Goal: Communication & Community: Participate in discussion

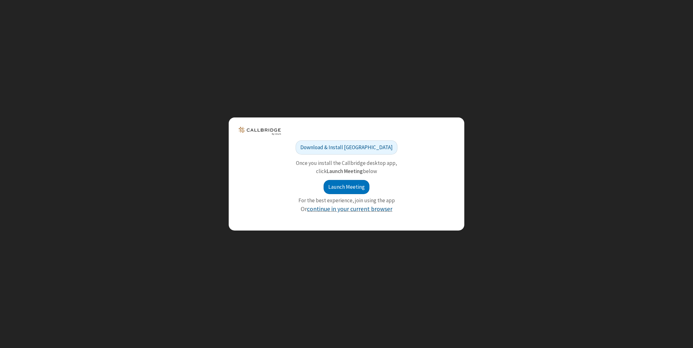
click at [357, 207] on link "continue in your current browser" at bounding box center [349, 209] width 85 height 8
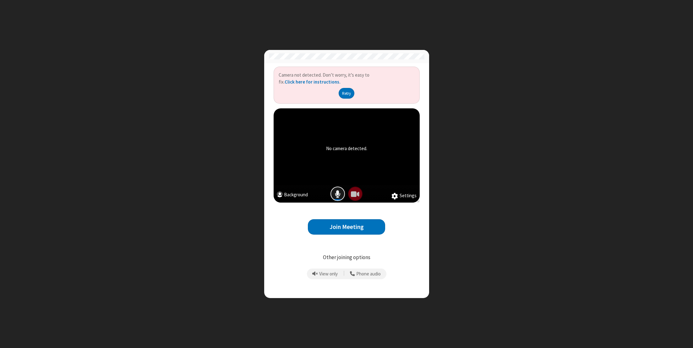
click at [340, 195] on span "Mic is on" at bounding box center [338, 193] width 6 height 9
click at [347, 224] on button "Join Meeting" at bounding box center [346, 226] width 77 height 15
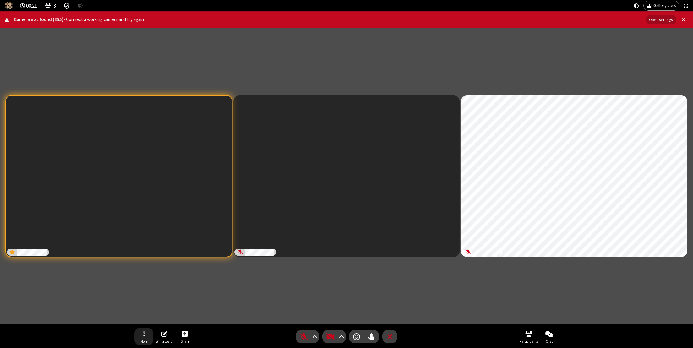
click at [143, 337] on span "Open menu" at bounding box center [144, 334] width 2 height 8
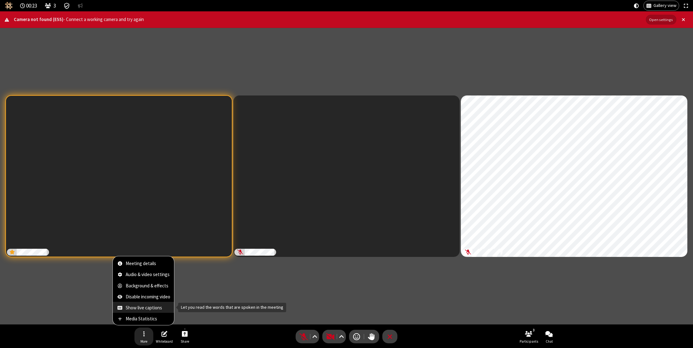
click at [146, 309] on span "Show live captions" at bounding box center [148, 307] width 45 height 5
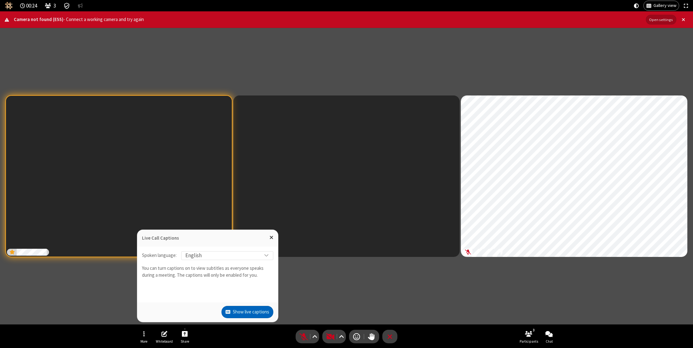
click at [247, 310] on button "Show live captions" at bounding box center [248, 312] width 52 height 13
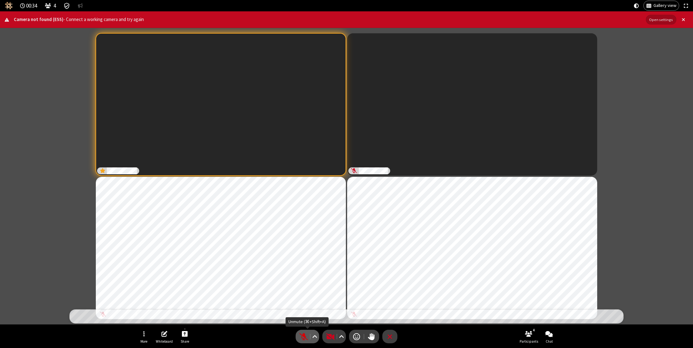
click at [303, 337] on span "Unmute (⌘+Shift+A)" at bounding box center [303, 336] width 9 height 9
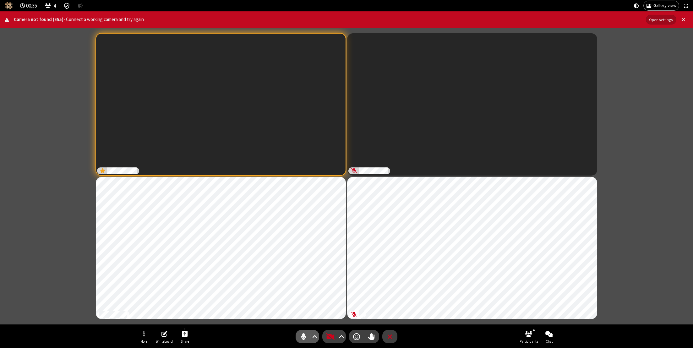
click at [304, 337] on span "Mute (⌘+Shift+A)" at bounding box center [303, 336] width 9 height 9
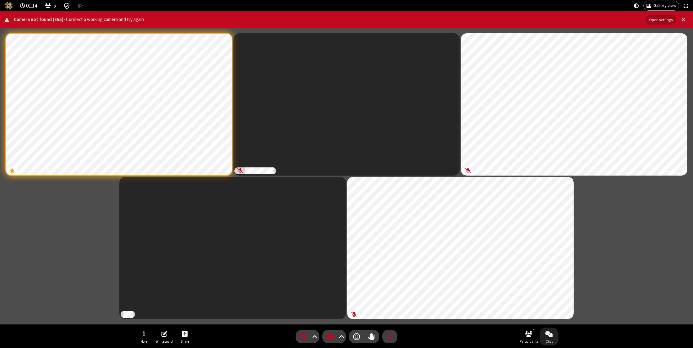
click at [549, 337] on span "Open chat" at bounding box center [549, 334] width 8 height 8
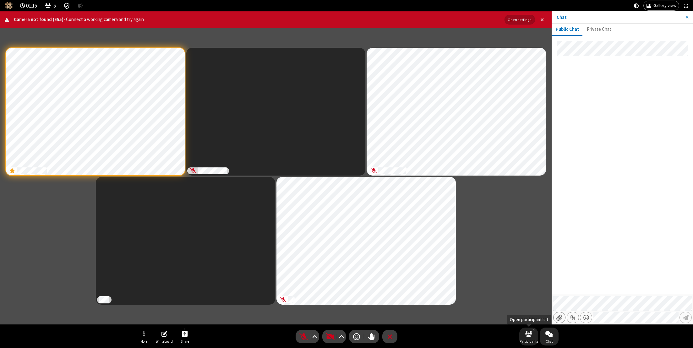
click at [532, 338] on button "5 Participants" at bounding box center [528, 337] width 19 height 18
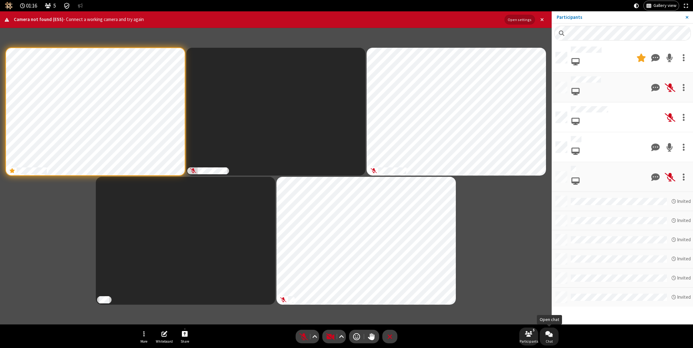
click at [548, 336] on span "Open chat" at bounding box center [549, 334] width 8 height 8
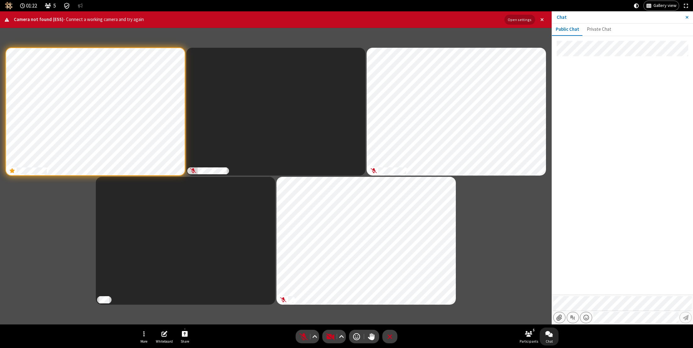
click at [477, 213] on div "Participants" at bounding box center [276, 176] width 542 height 287
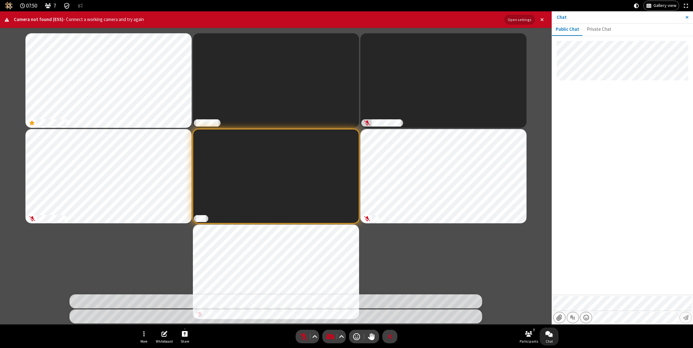
click at [632, 222] on div at bounding box center [622, 168] width 141 height 254
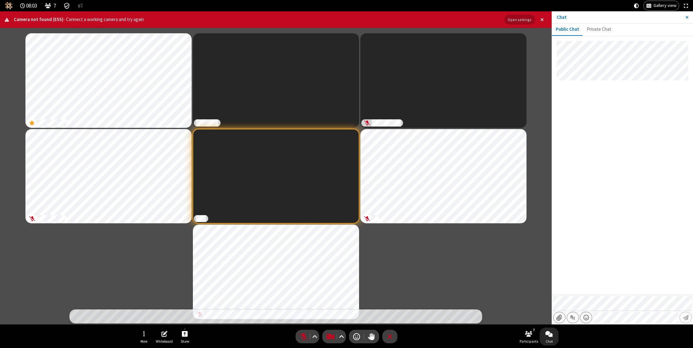
click at [595, 219] on div at bounding box center [622, 168] width 141 height 254
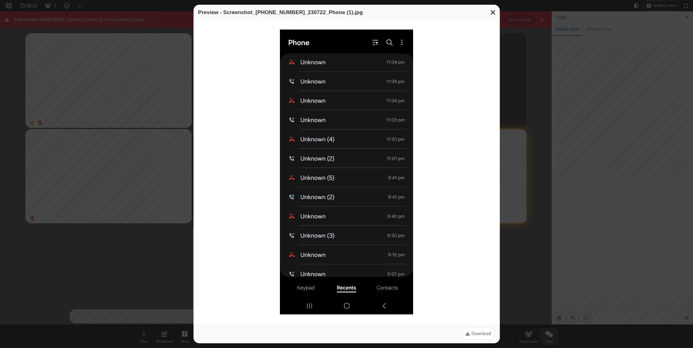
click at [592, 221] on div "Preview - Screenshot_[PHONE_NUMBER]_230722_Phone (1).jpg Download" at bounding box center [346, 174] width 693 height 348
drag, startPoint x: 605, startPoint y: 247, endPoint x: 578, endPoint y: 227, distance: 33.8
click at [605, 245] on div "Preview - Screenshot_[PHONE_NUMBER]_230722_Phone (1).jpg Download" at bounding box center [346, 174] width 693 height 348
click at [494, 14] on span "Close modal" at bounding box center [493, 12] width 6 height 8
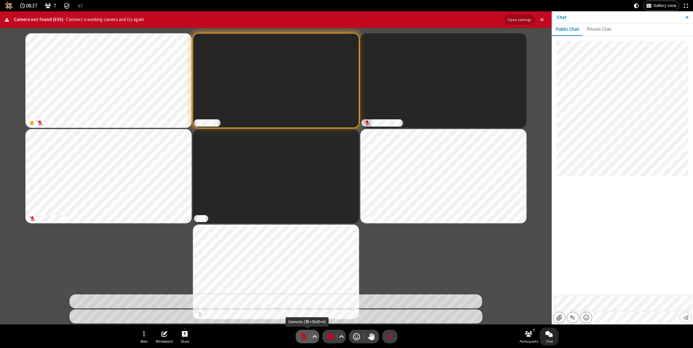
click at [303, 338] on span "Unmute (⌘+Shift+A)" at bounding box center [303, 336] width 9 height 9
click at [305, 337] on span "Mute (⌘+Shift+A)" at bounding box center [303, 336] width 9 height 9
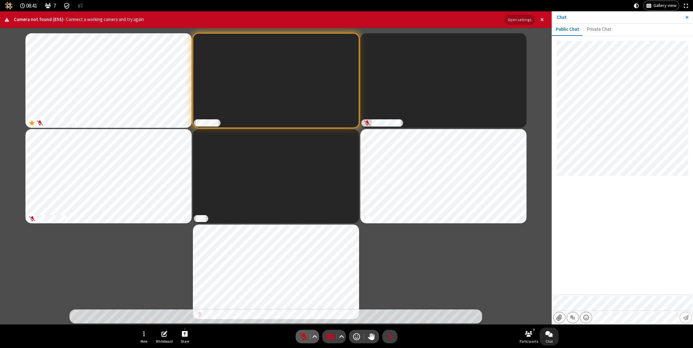
click at [302, 337] on span "Unmute (⌘+Shift+A)" at bounding box center [303, 336] width 9 height 9
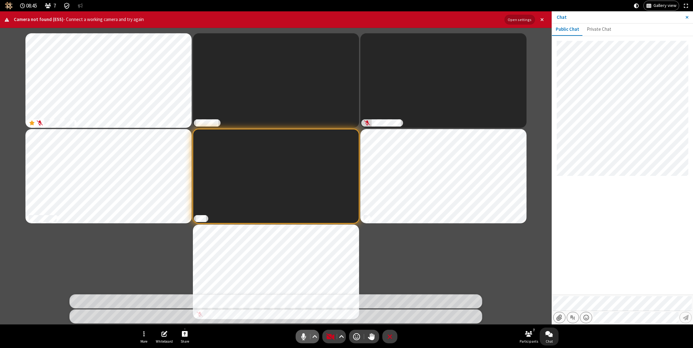
click at [305, 337] on span "Mute (⌘+Shift+A)" at bounding box center [303, 336] width 9 height 9
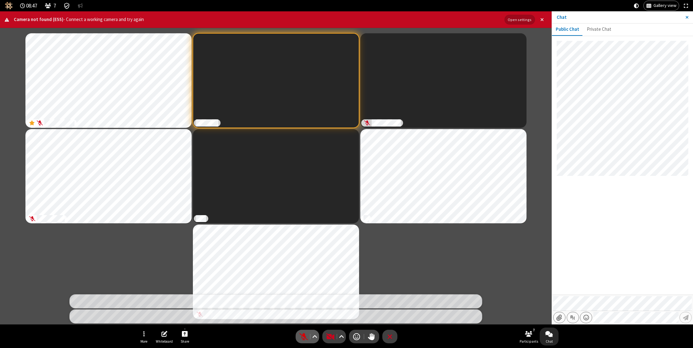
click at [302, 337] on span "Unmute (⌘+Shift+A)" at bounding box center [303, 336] width 9 height 9
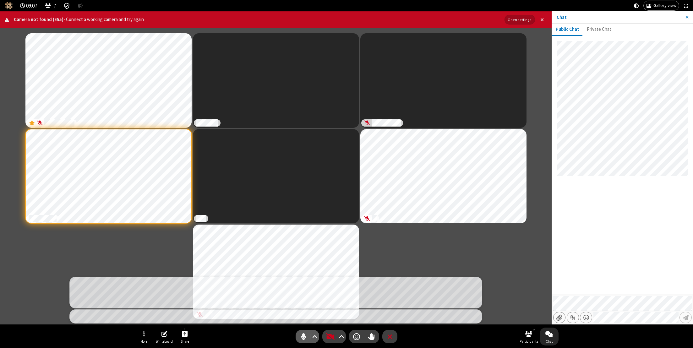
click at [303, 336] on span "Mute (⌘+Shift+A)" at bounding box center [303, 336] width 9 height 9
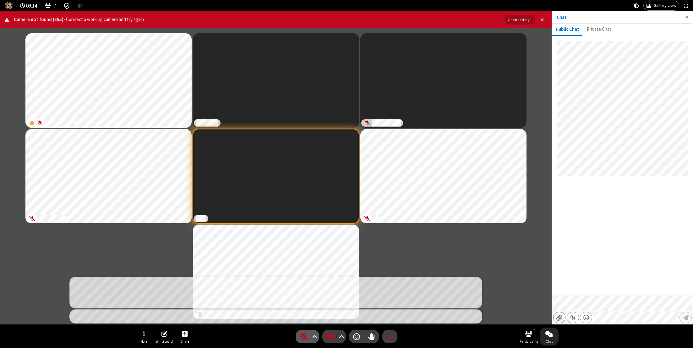
click at [302, 336] on span "Unmute (⌘+Shift+A)" at bounding box center [303, 336] width 9 height 9
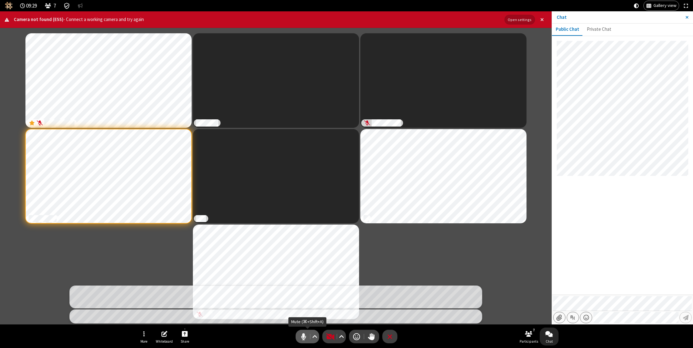
click at [302, 337] on span "Mute (⌘+Shift+A)" at bounding box center [303, 336] width 9 height 9
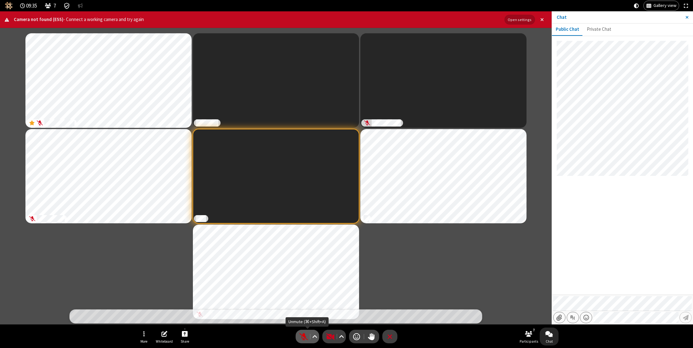
click at [302, 338] on span "Unmute (⌘+Shift+A)" at bounding box center [303, 336] width 9 height 9
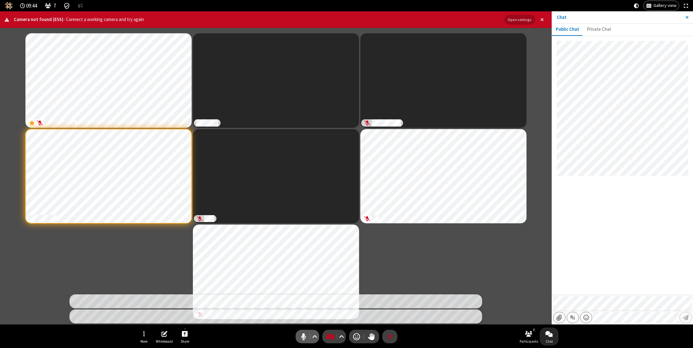
click at [304, 335] on span "Mute (⌘+Shift+A)" at bounding box center [303, 336] width 9 height 9
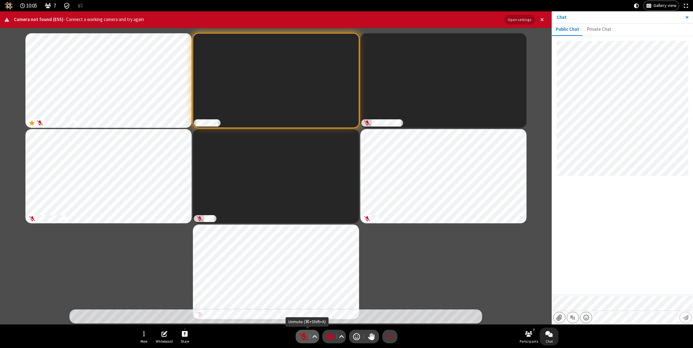
click at [305, 334] on span "Unmute (⌘+Shift+A)" at bounding box center [303, 336] width 9 height 9
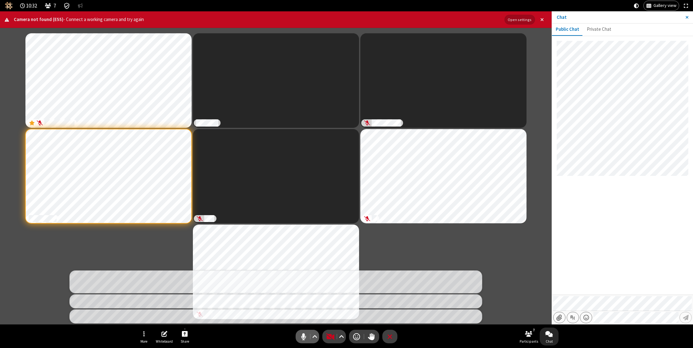
click at [303, 336] on span "Mute (⌘+Shift+A)" at bounding box center [303, 336] width 9 height 9
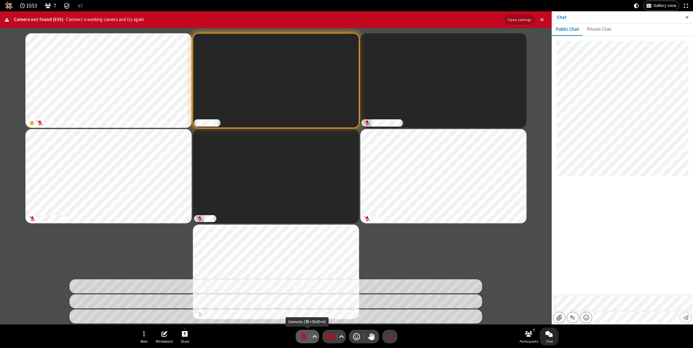
click at [302, 337] on span "Unmute (⌘+Shift+A)" at bounding box center [303, 336] width 9 height 9
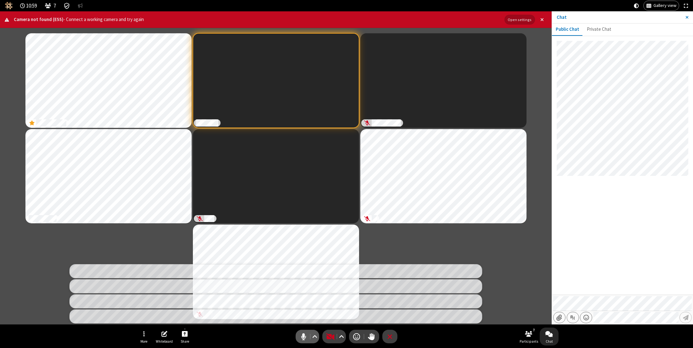
click at [302, 337] on span "Mute (⌘+Shift+A)" at bounding box center [303, 336] width 9 height 9
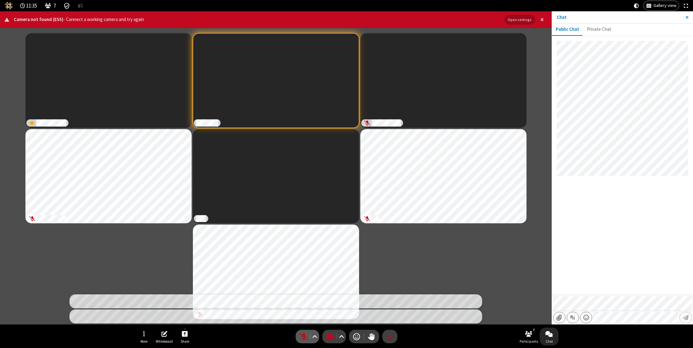
click at [300, 334] on span "Unmute (⌘+Shift+A)" at bounding box center [303, 336] width 9 height 9
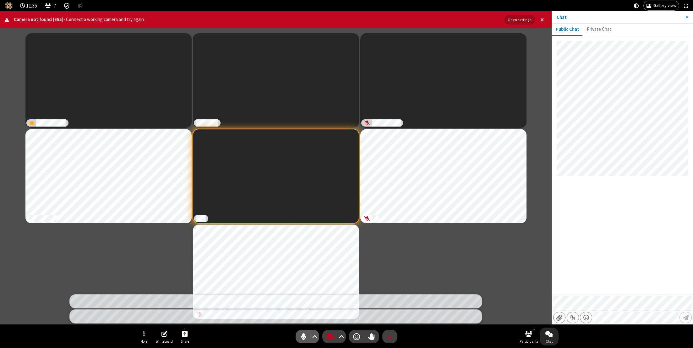
click at [303, 334] on span "Mute (⌘+Shift+A)" at bounding box center [303, 336] width 9 height 9
click at [303, 336] on span "Unmute (⌘+Shift+A)" at bounding box center [303, 336] width 9 height 9
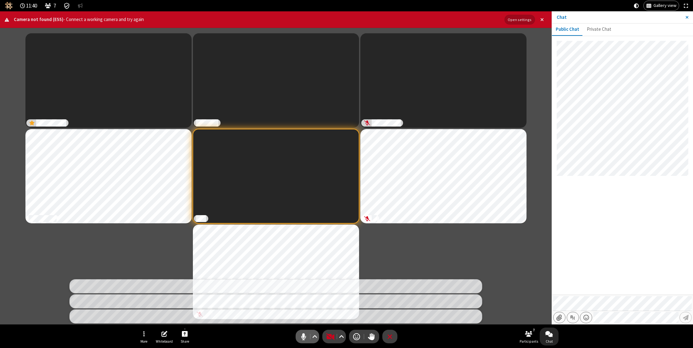
click at [303, 338] on span "Mute (⌘+Shift+A)" at bounding box center [303, 336] width 9 height 9
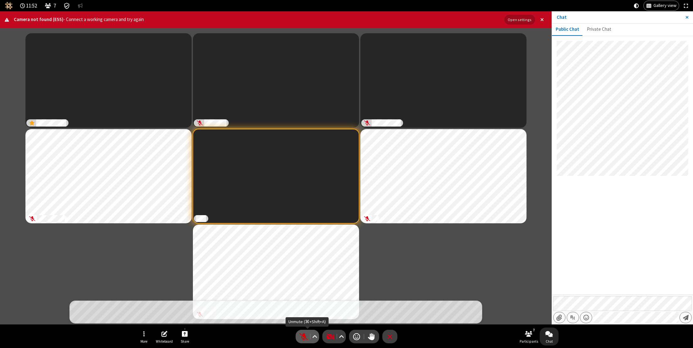
click at [299, 337] on span "Unmute (⌘+Shift+A)" at bounding box center [303, 336] width 9 height 9
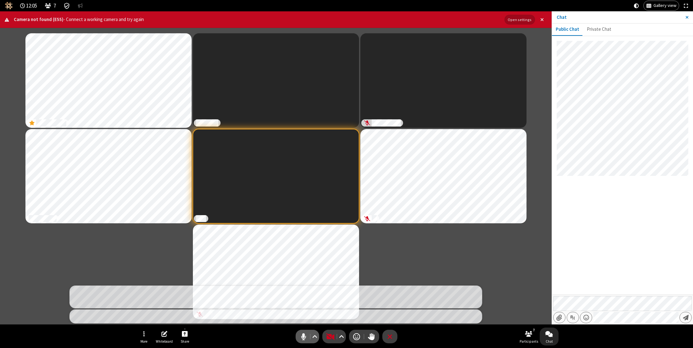
click at [304, 336] on span "Mute (⌘+Shift+A)" at bounding box center [303, 336] width 9 height 9
click at [301, 336] on span "Unmute (⌘+Shift+A)" at bounding box center [303, 336] width 9 height 9
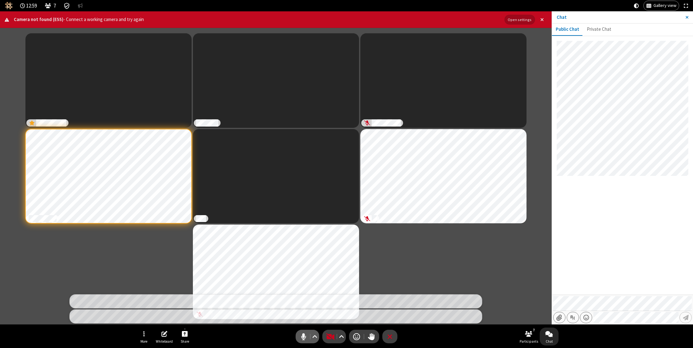
click at [303, 335] on span "Mute (⌘+Shift+A)" at bounding box center [303, 336] width 9 height 9
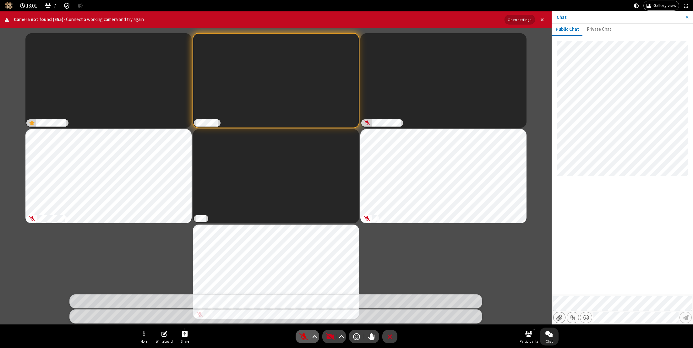
click at [304, 336] on span "Unmute (⌘+Shift+A)" at bounding box center [303, 336] width 9 height 9
click at [304, 336] on span "Mute (⌘+Shift+A)" at bounding box center [303, 336] width 9 height 9
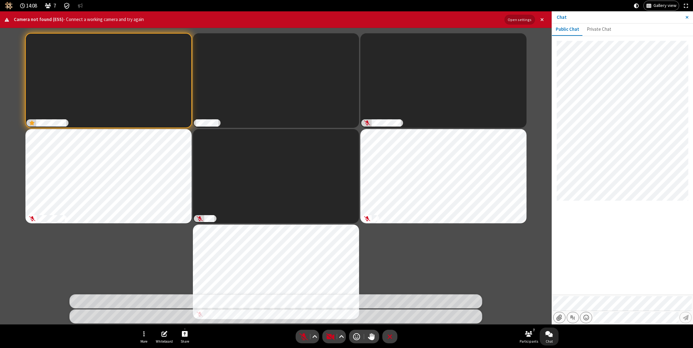
click at [388, 258] on div "Participants" at bounding box center [276, 176] width 542 height 287
click at [392, 247] on div "Participants" at bounding box center [276, 176] width 542 height 287
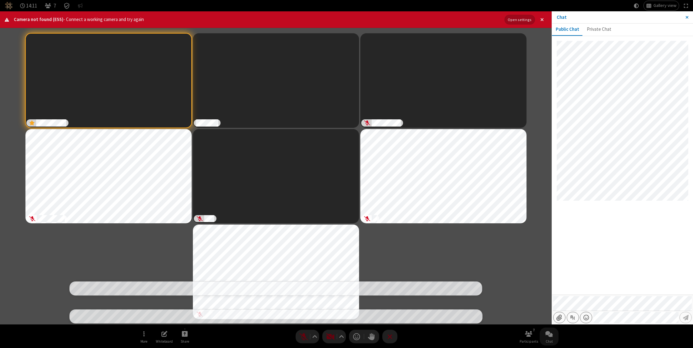
click at [392, 247] on div "Participants" at bounding box center [276, 176] width 542 height 287
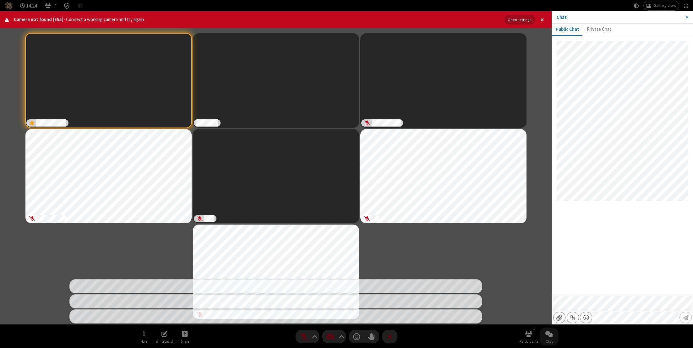
click at [391, 247] on div "Participants" at bounding box center [276, 176] width 542 height 287
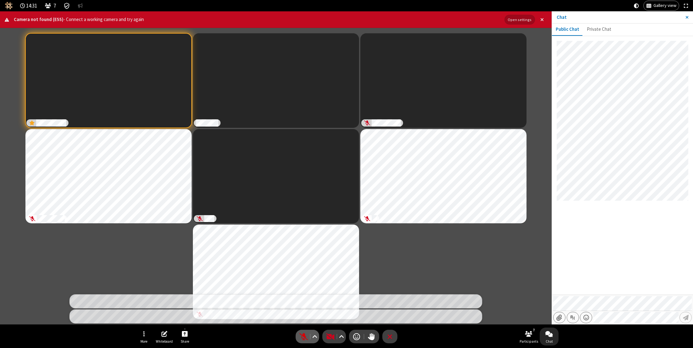
click at [302, 336] on span "Unmute (⌘+Shift+A)" at bounding box center [303, 336] width 9 height 9
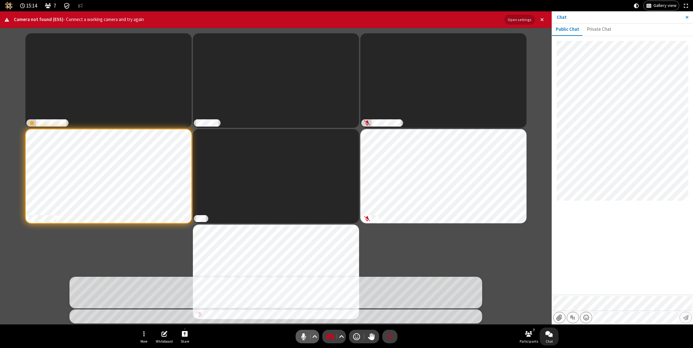
click at [303, 338] on span "Mute (⌘+Shift+A)" at bounding box center [303, 336] width 9 height 9
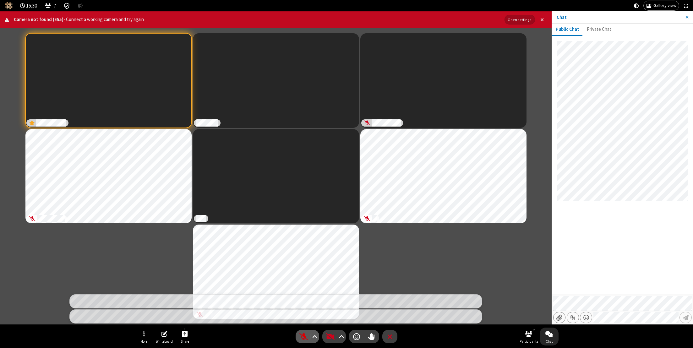
click at [305, 333] on span "Unmute (⌘+Shift+A)" at bounding box center [303, 336] width 9 height 9
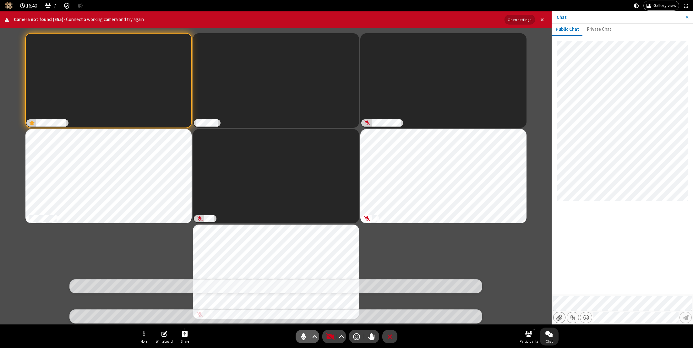
click at [303, 335] on span "Mute (⌘+Shift+A)" at bounding box center [303, 336] width 9 height 9
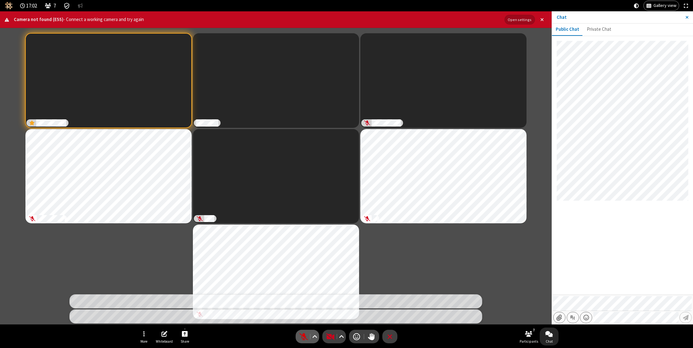
click at [303, 336] on span "Unmute (⌘+Shift+A)" at bounding box center [303, 336] width 9 height 9
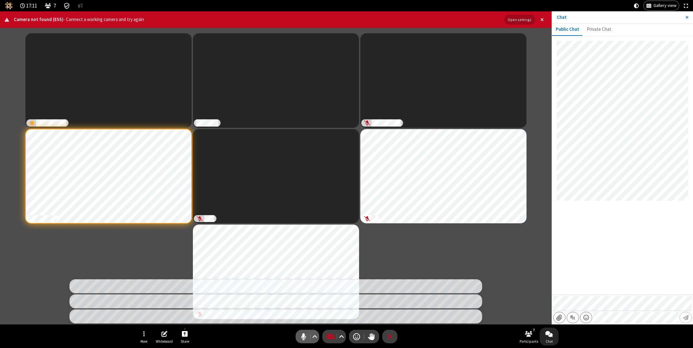
click at [303, 336] on span "Mute (⌘+Shift+A)" at bounding box center [303, 336] width 9 height 9
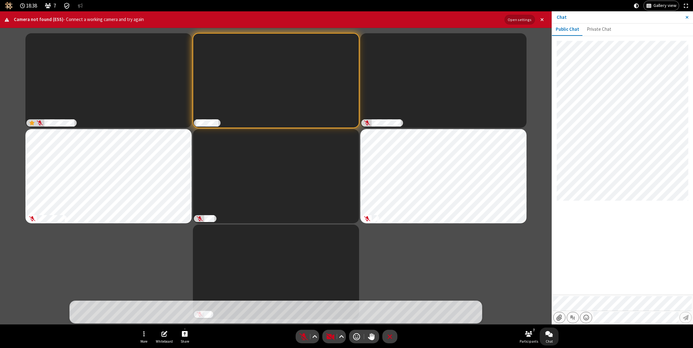
click at [427, 261] on div "Participants" at bounding box center [276, 176] width 542 height 287
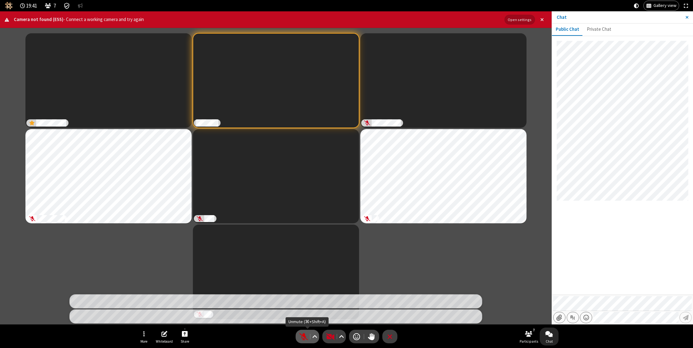
click at [300, 337] on span "Unmute (⌘+Shift+A)" at bounding box center [303, 336] width 9 height 9
